Goal: Task Accomplishment & Management: Manage account settings

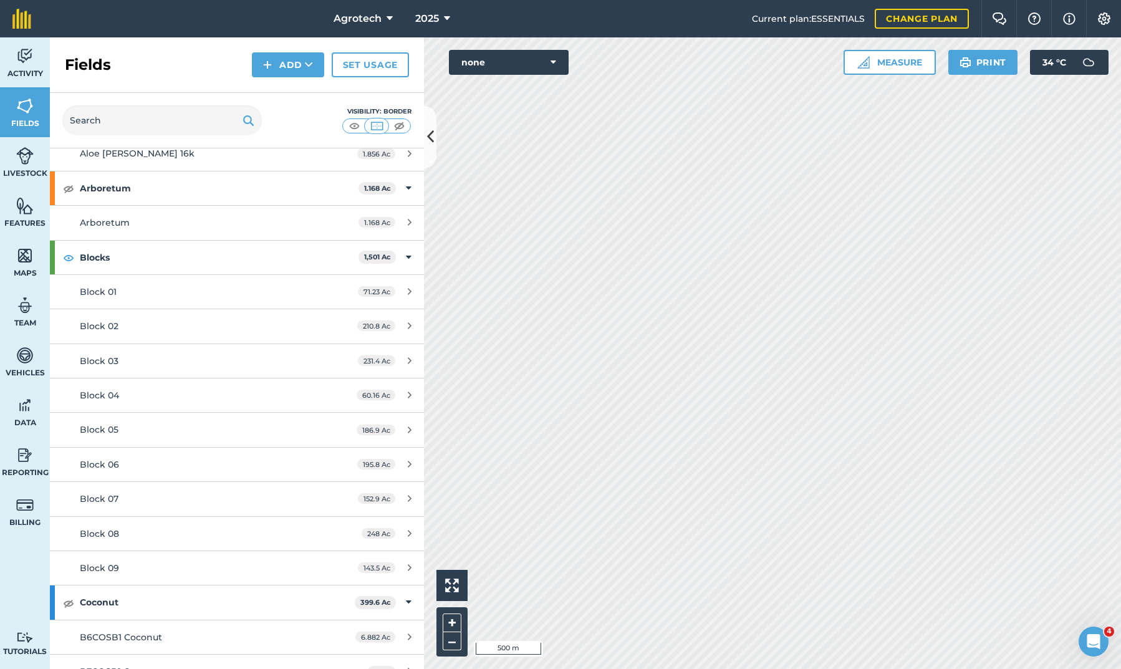
scroll to position [208, 0]
click at [140, 563] on div "Block 09" at bounding box center [197, 569] width 234 height 14
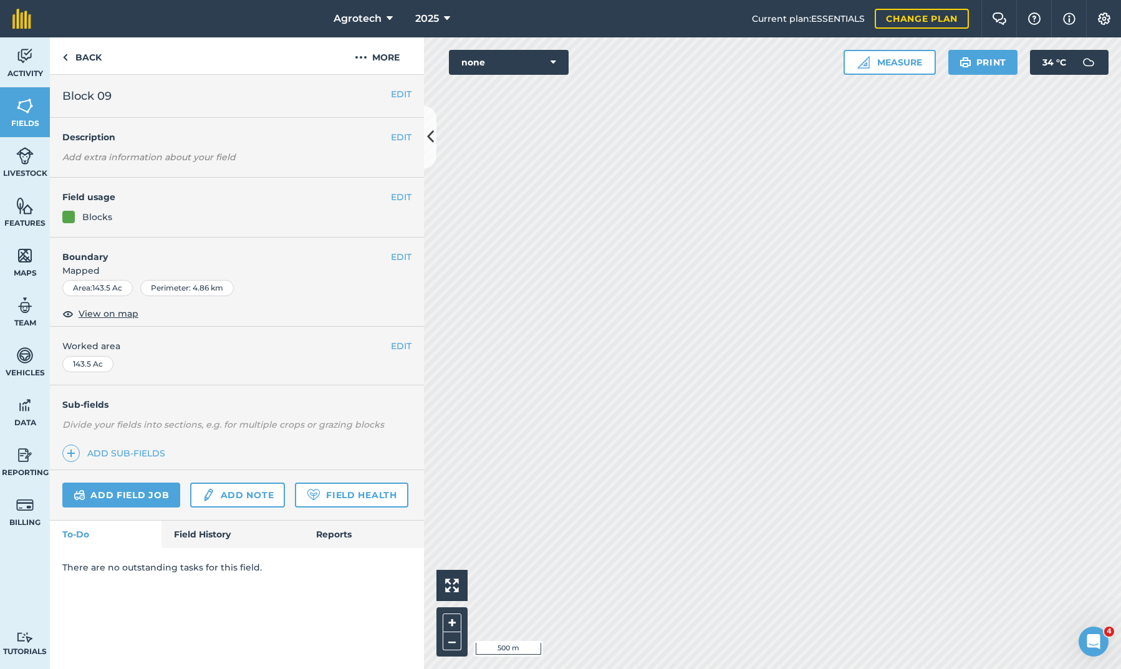
click at [397, 200] on button "EDIT" at bounding box center [401, 197] width 21 height 14
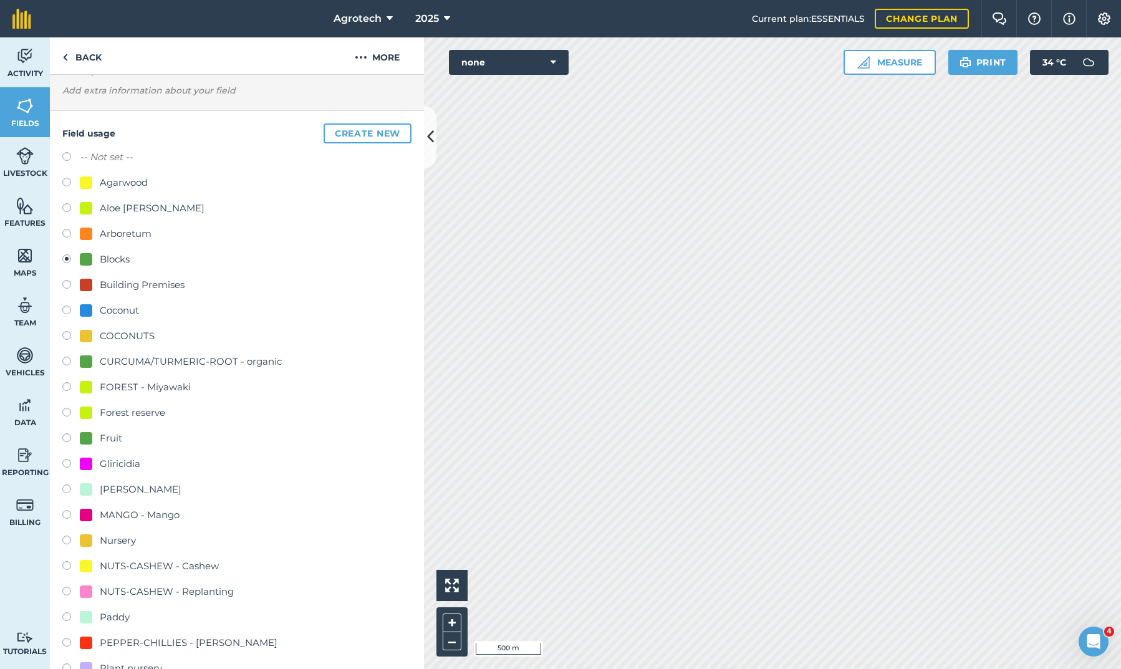
scroll to position [64, 0]
click at [66, 160] on label at bounding box center [70, 161] width 17 height 12
radio input "true"
radio input "false"
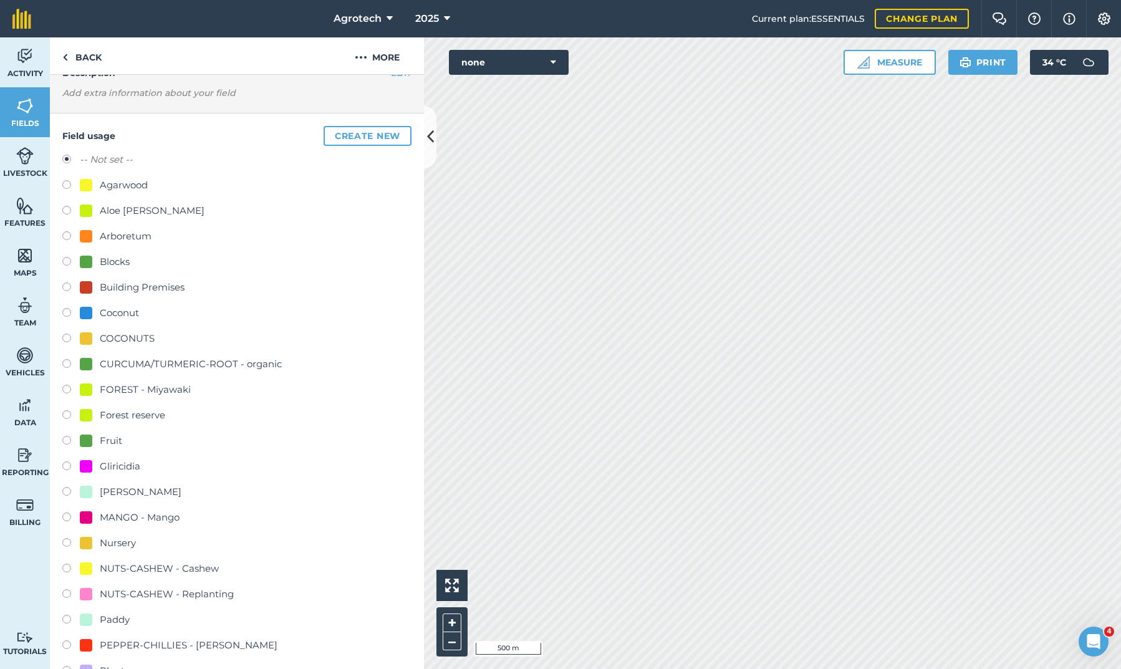
click at [353, 93] on div "EDIT Description Add extra information about your field" at bounding box center [237, 84] width 374 height 60
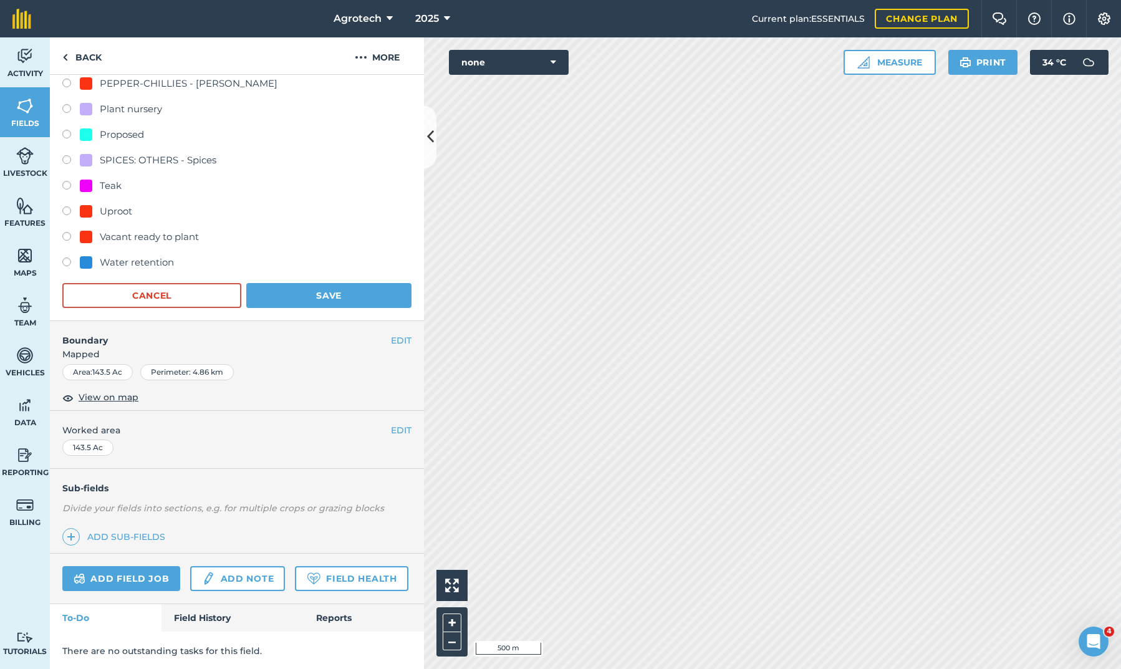
scroll to position [625, 0]
click at [293, 296] on button "Save" at bounding box center [328, 296] width 165 height 25
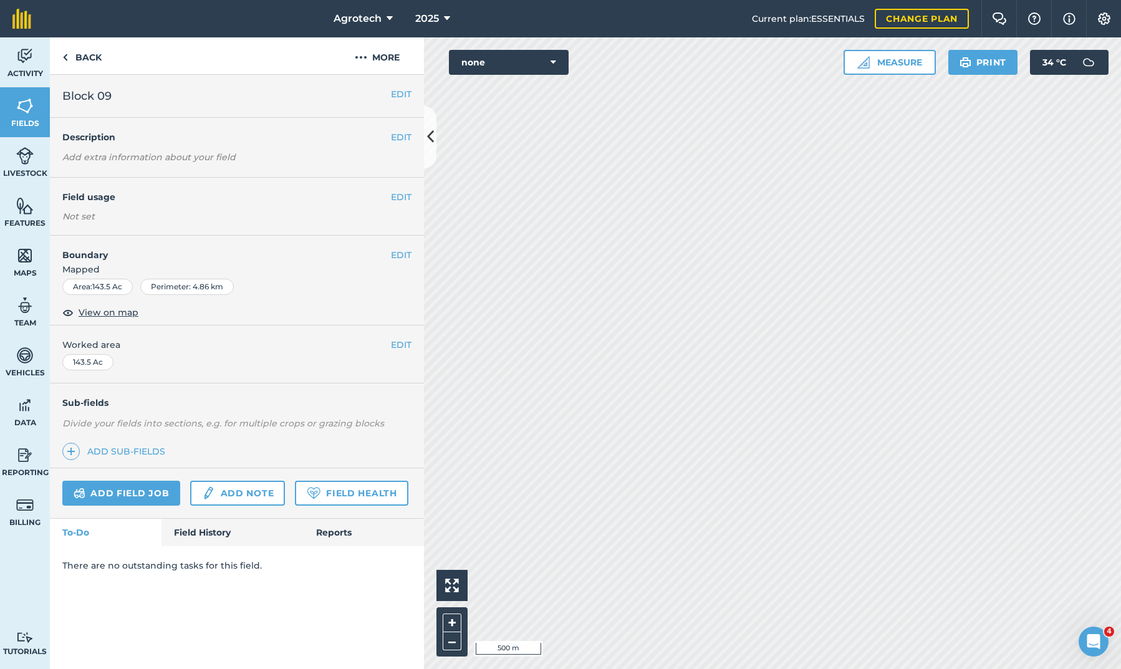
scroll to position [0, 0]
click at [67, 58] on img at bounding box center [65, 57] width 6 height 15
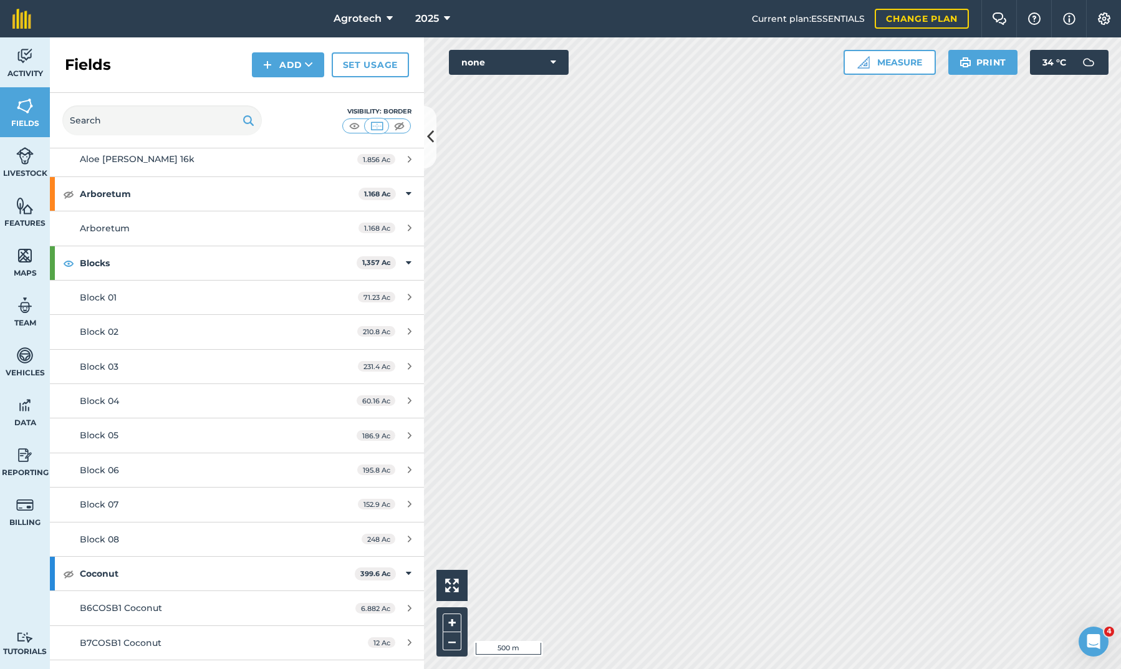
scroll to position [203, 0]
